Goal: Transaction & Acquisition: Purchase product/service

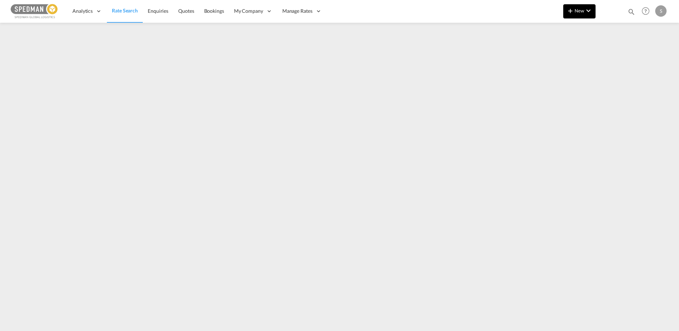
click at [578, 14] on button "New" at bounding box center [580, 11] width 32 height 14
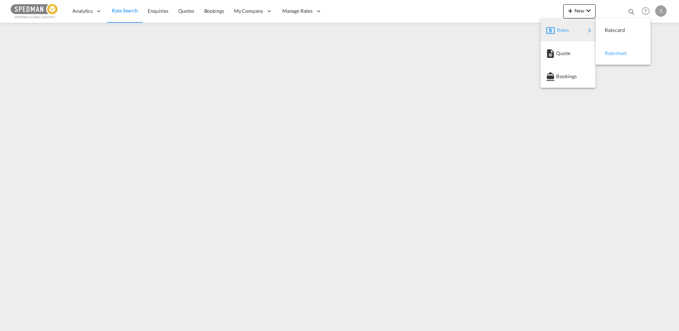
click at [609, 53] on span "Ratesheet" at bounding box center [609, 53] width 8 height 14
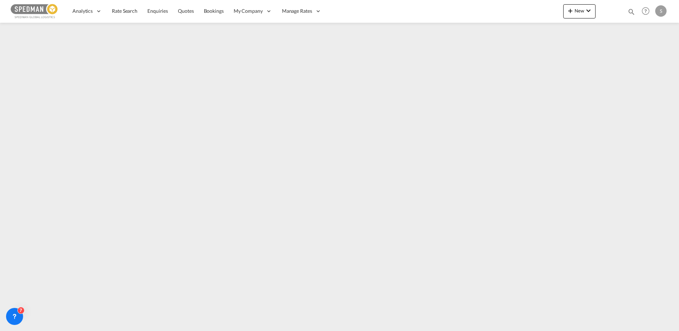
drag, startPoint x: 113, startPoint y: 9, endPoint x: 11, endPoint y: 14, distance: 102.5
click at [113, 9] on span "Rate Search" at bounding box center [125, 11] width 26 height 6
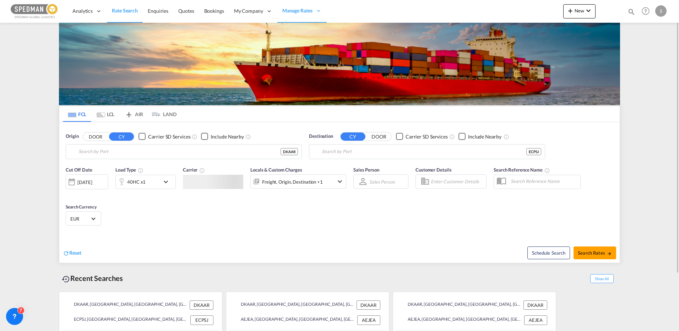
type input "Aarhus, DKAAR"
type input "Posorja, ECPSJ"
